Goal: Task Accomplishment & Management: Manage account settings

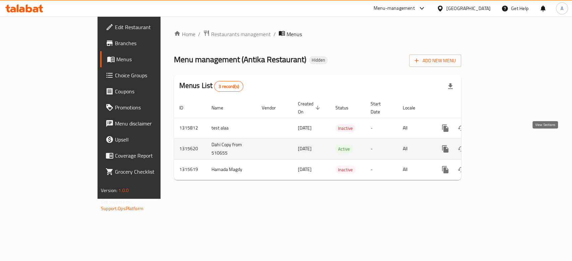
click at [498, 145] on icon "enhanced table" at bounding box center [494, 149] width 8 height 8
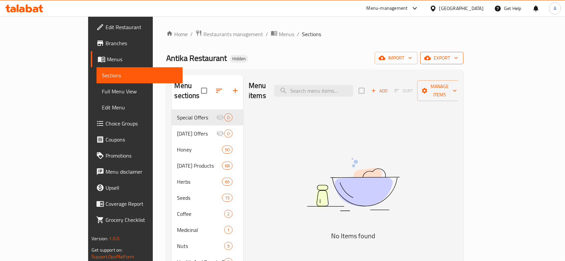
click at [458, 62] on span "export" at bounding box center [442, 58] width 33 height 8
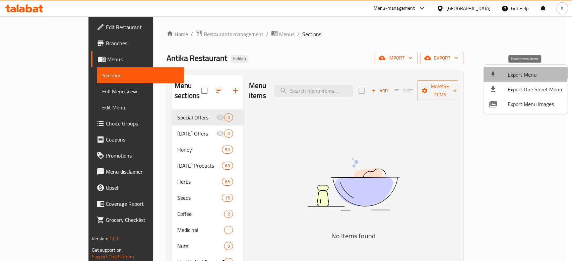
click at [509, 68] on li "Export Menu" at bounding box center [526, 74] width 84 height 15
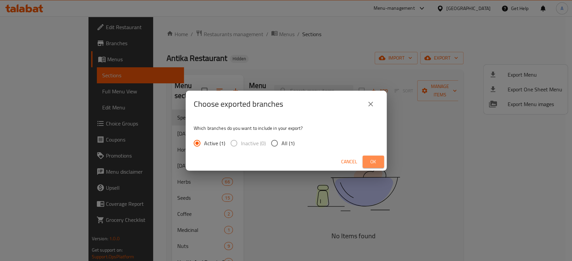
click at [370, 159] on span "Ok" at bounding box center [373, 162] width 11 height 8
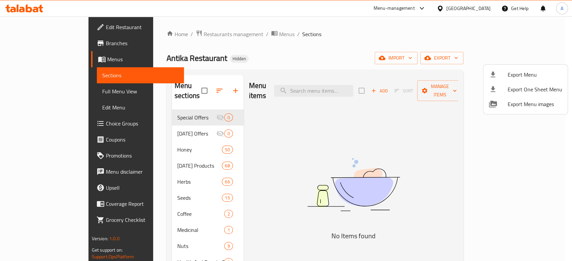
click at [227, 33] on div at bounding box center [286, 130] width 572 height 261
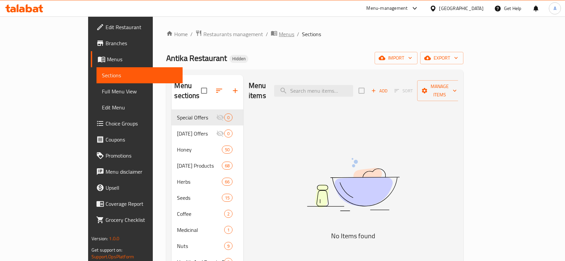
click at [279, 33] on span "Menus" at bounding box center [286, 34] width 15 height 8
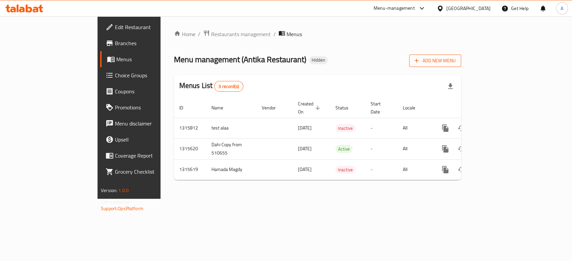
click at [456, 62] on span "Add New Menu" at bounding box center [435, 61] width 41 height 8
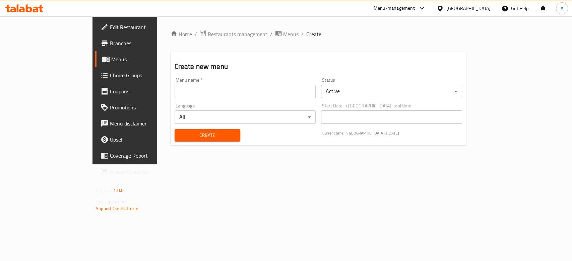
click at [248, 84] on div "Menu name   * Menu name *" at bounding box center [245, 88] width 141 height 20
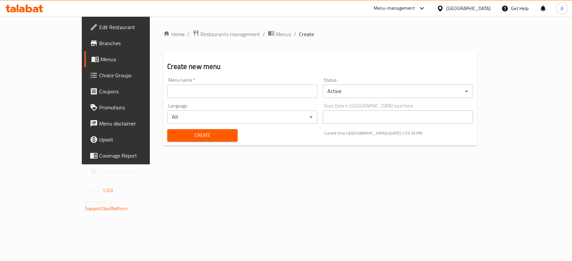
click at [246, 100] on div "Menu name   * Menu name *" at bounding box center [243, 88] width 156 height 26
click at [246, 94] on input "text" at bounding box center [242, 91] width 150 height 13
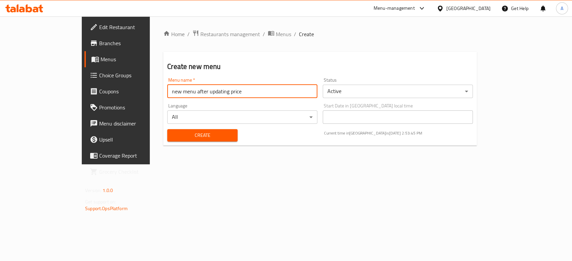
type input "new menu after updating price"
click at [401, 83] on div "Status Active ​" at bounding box center [398, 88] width 150 height 20
click at [393, 99] on div "Status Active ​" at bounding box center [398, 88] width 156 height 26
click at [398, 94] on body "​ Menu-management [GEOGRAPHIC_DATA] Get Help A Edit Restaurant Branches Menus C…" at bounding box center [286, 138] width 572 height 245
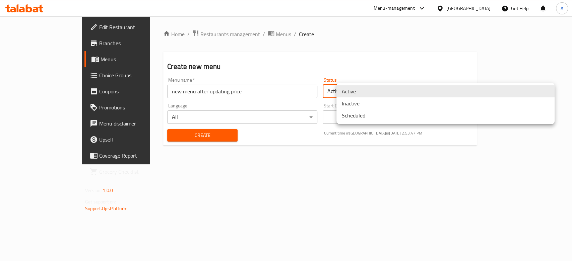
click at [377, 106] on li "Inactive" at bounding box center [446, 104] width 218 height 12
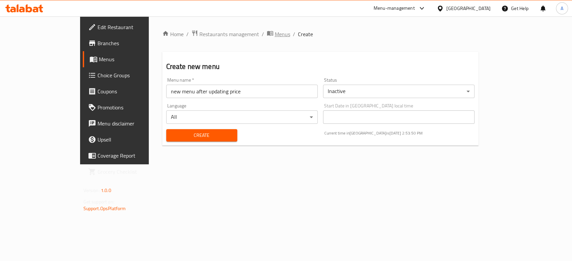
click at [275, 34] on span "Menus" at bounding box center [282, 34] width 15 height 8
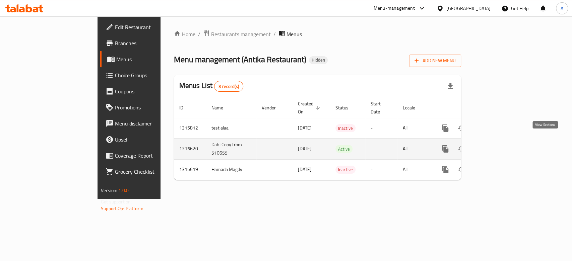
click at [498, 145] on icon "enhanced table" at bounding box center [494, 149] width 8 height 8
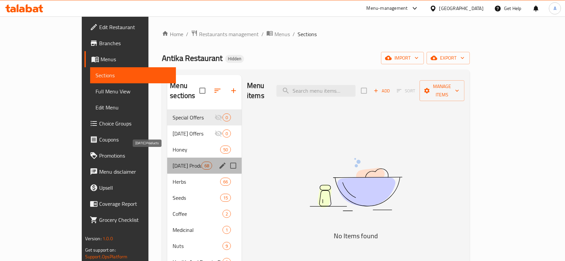
click at [173, 162] on span "[DATE] Products" at bounding box center [187, 166] width 28 height 8
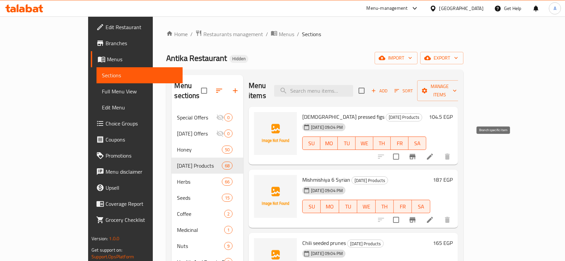
click at [416, 154] on icon "Branch-specific-item" at bounding box center [413, 156] width 6 height 5
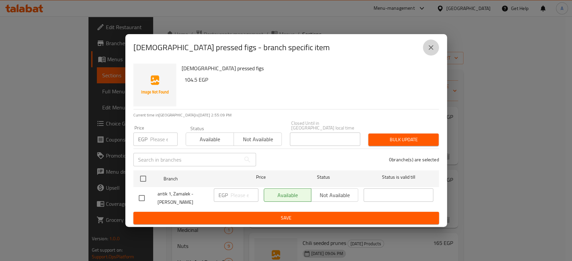
click at [436, 46] on button "close" at bounding box center [431, 48] width 16 height 16
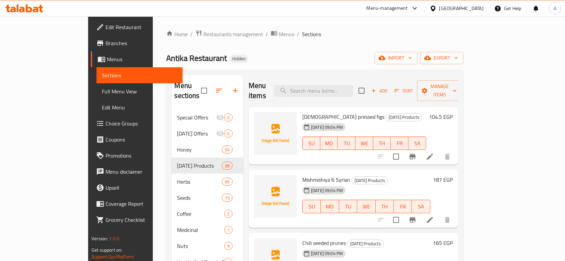
click at [453, 112] on div "104.5 EGP" at bounding box center [439, 136] width 26 height 48
click at [453, 112] on h6 "104.5 EGP" at bounding box center [441, 116] width 24 height 9
